Goal: Task Accomplishment & Management: Complete application form

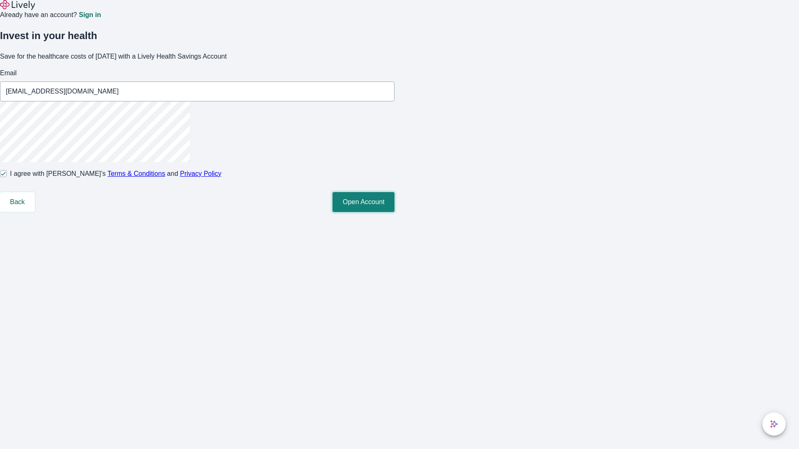
click at [394, 212] on button "Open Account" at bounding box center [363, 202] width 62 height 20
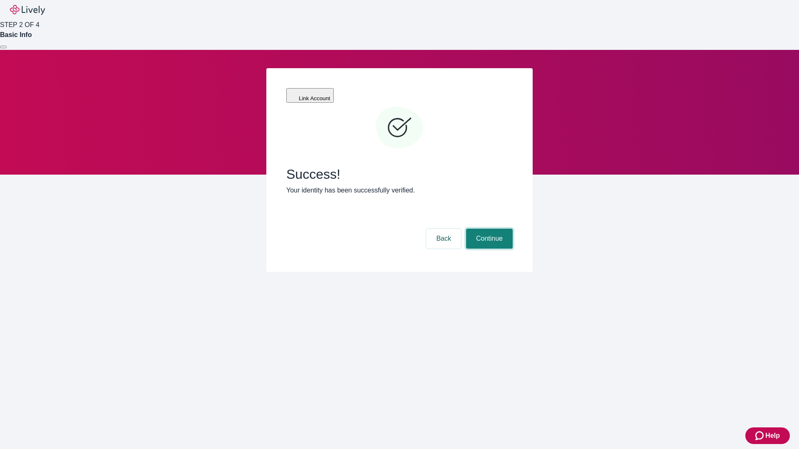
click at [488, 229] on button "Continue" at bounding box center [489, 239] width 47 height 20
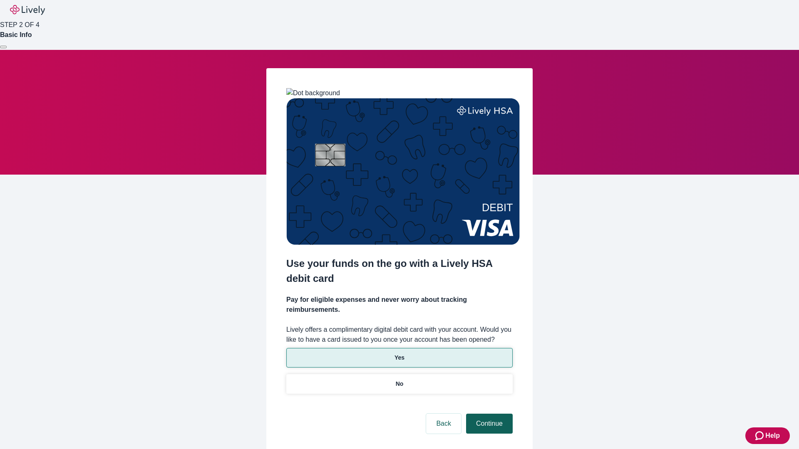
click at [399, 380] on p "No" at bounding box center [400, 384] width 8 height 9
click at [488, 414] on button "Continue" at bounding box center [489, 424] width 47 height 20
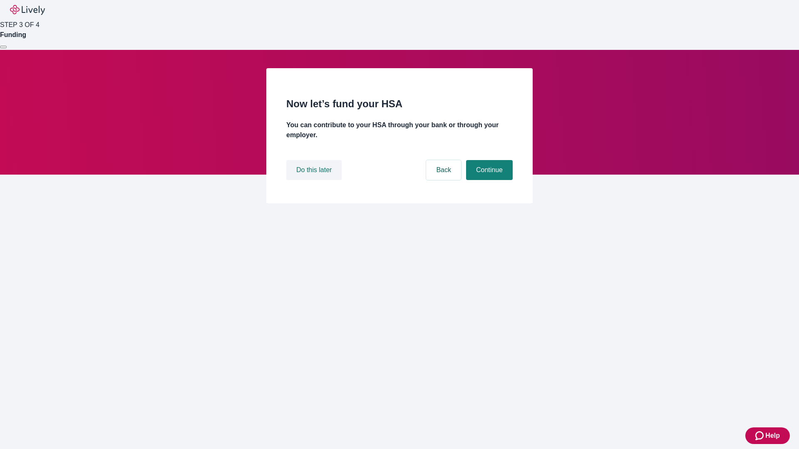
click at [315, 180] on button "Do this later" at bounding box center [313, 170] width 55 height 20
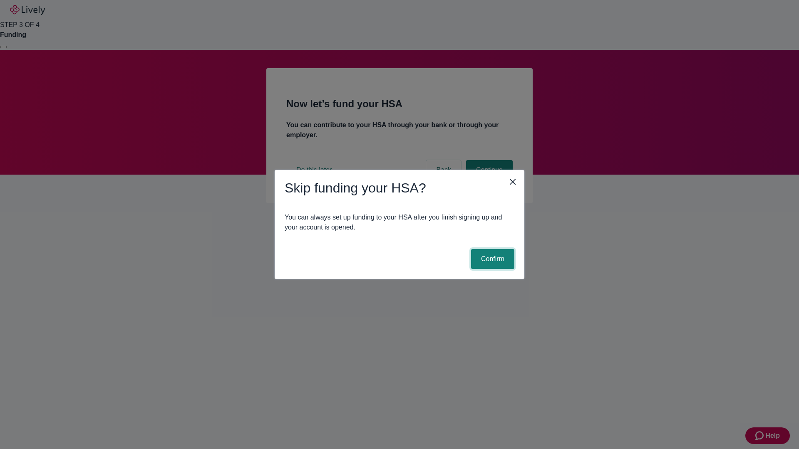
click at [491, 259] on button "Confirm" at bounding box center [492, 259] width 43 height 20
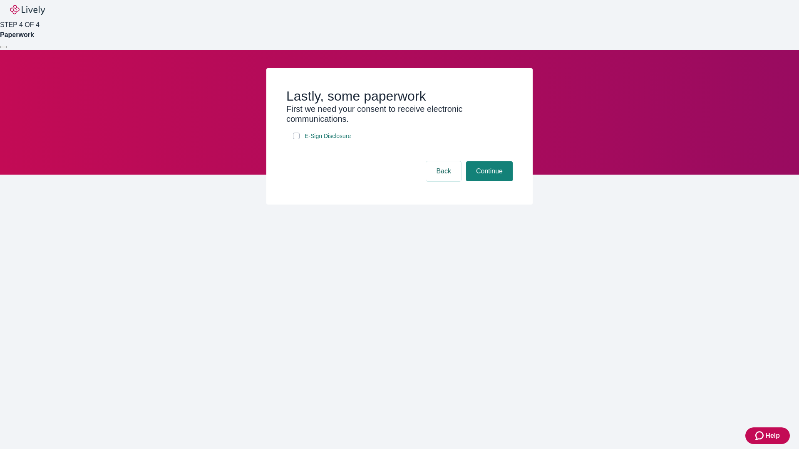
click at [296, 139] on input "E-Sign Disclosure" at bounding box center [296, 136] width 7 height 7
checkbox input "true"
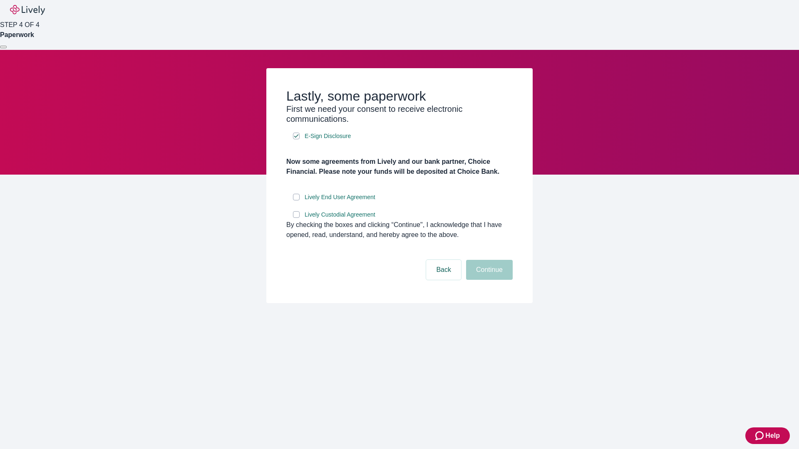
click at [296, 201] on input "Lively End User Agreement" at bounding box center [296, 197] width 7 height 7
checkbox input "true"
click at [296, 218] on input "Lively Custodial Agreement" at bounding box center [296, 214] width 7 height 7
checkbox input "true"
click at [488, 280] on button "Continue" at bounding box center [489, 270] width 47 height 20
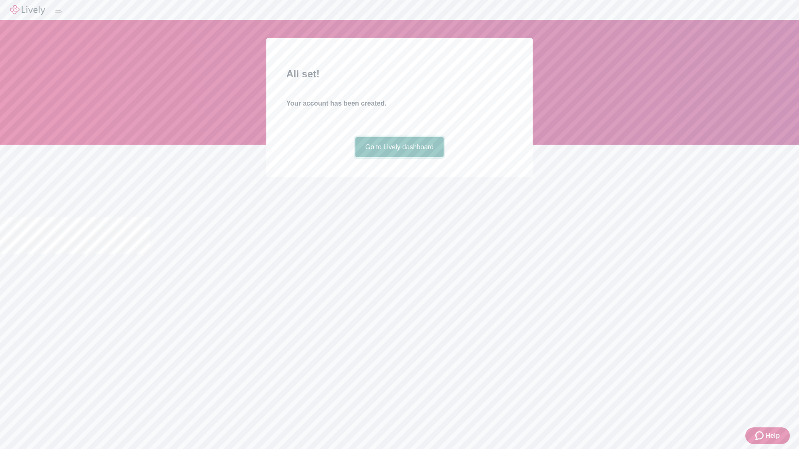
click at [399, 157] on link "Go to Lively dashboard" at bounding box center [399, 147] width 89 height 20
